Goal: Task Accomplishment & Management: Manage account settings

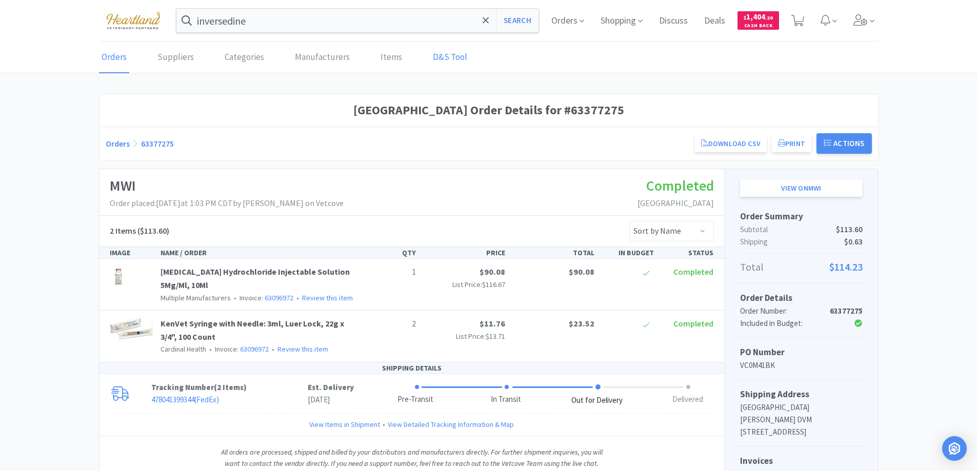
click at [437, 58] on link "D&S Tool" at bounding box center [449, 57] width 39 height 31
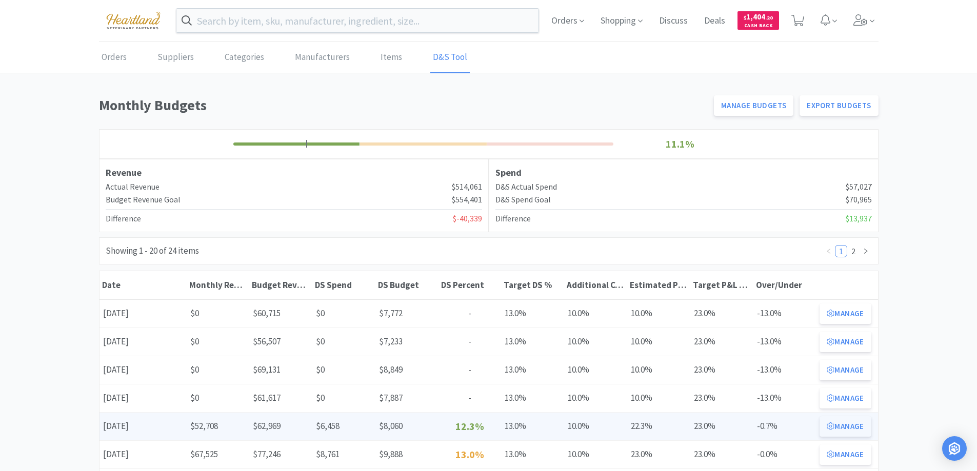
click at [848, 426] on button "Manage" at bounding box center [844, 426] width 51 height 21
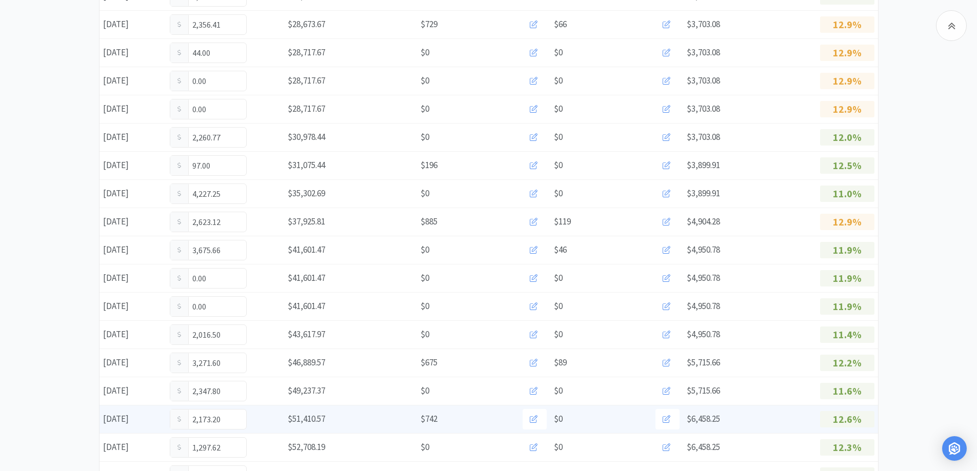
scroll to position [591, 0]
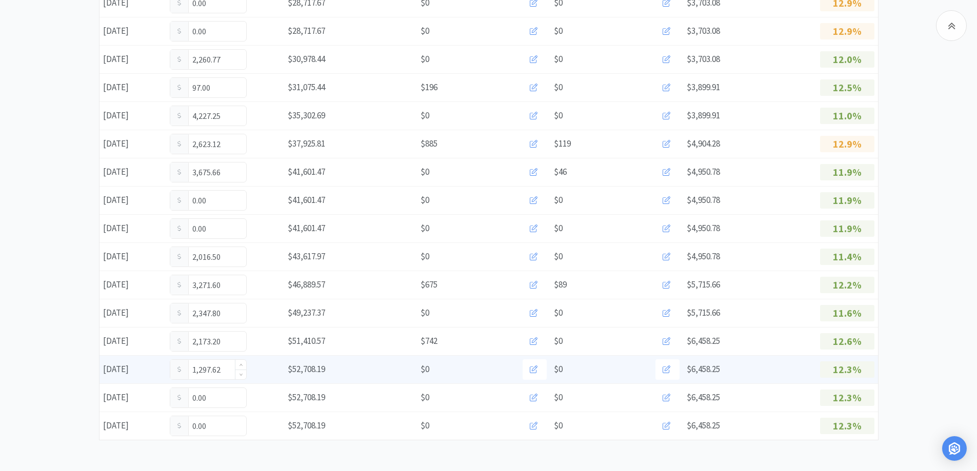
click at [229, 366] on input "1,297.62" at bounding box center [208, 369] width 76 height 19
type input "1"
type input "1,665.87"
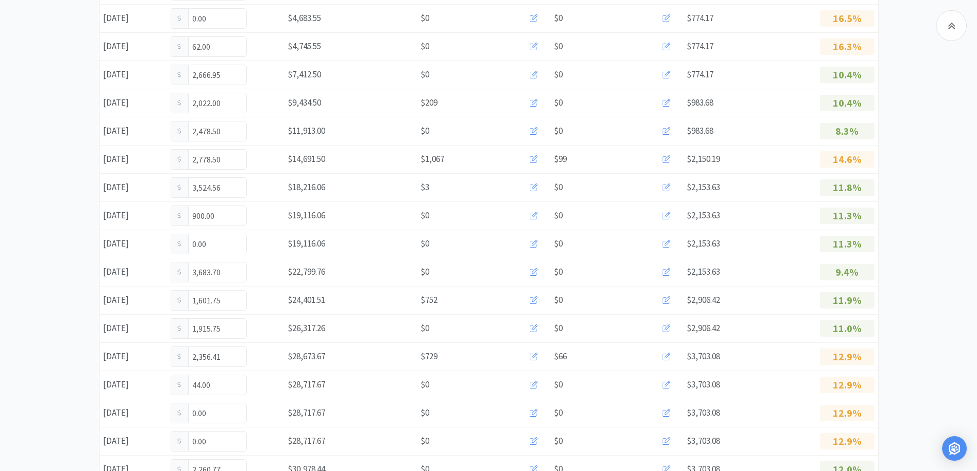
scroll to position [0, 0]
